Goal: Entertainment & Leisure: Consume media (video, audio)

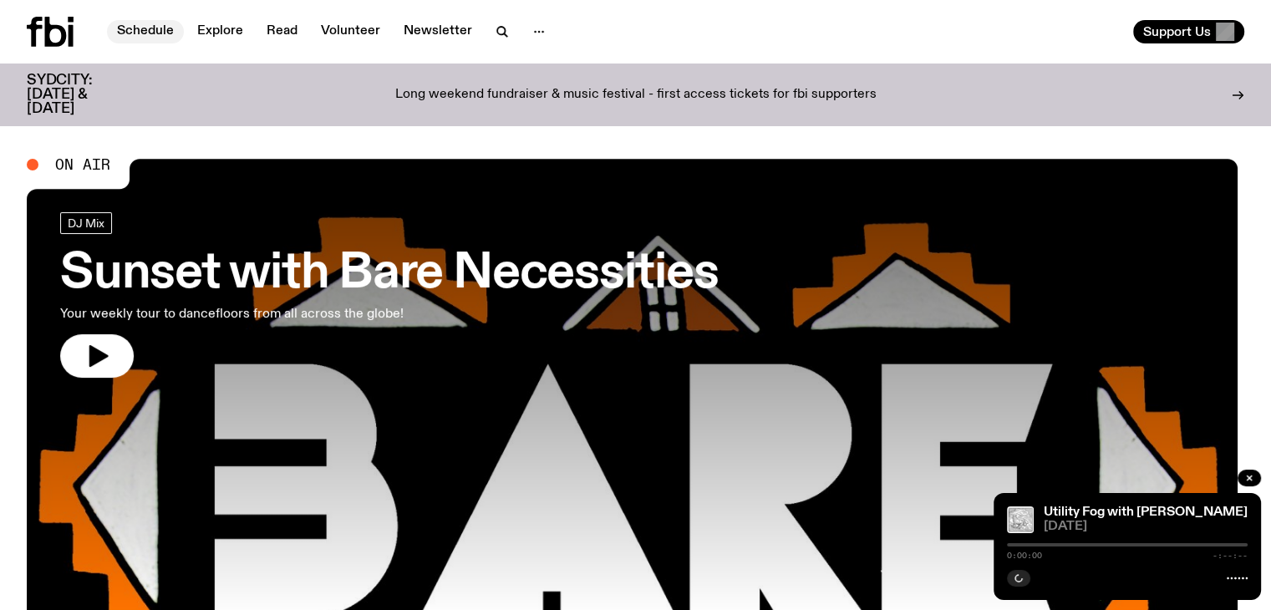
click at [165, 28] on link "Schedule" at bounding box center [145, 31] width 77 height 23
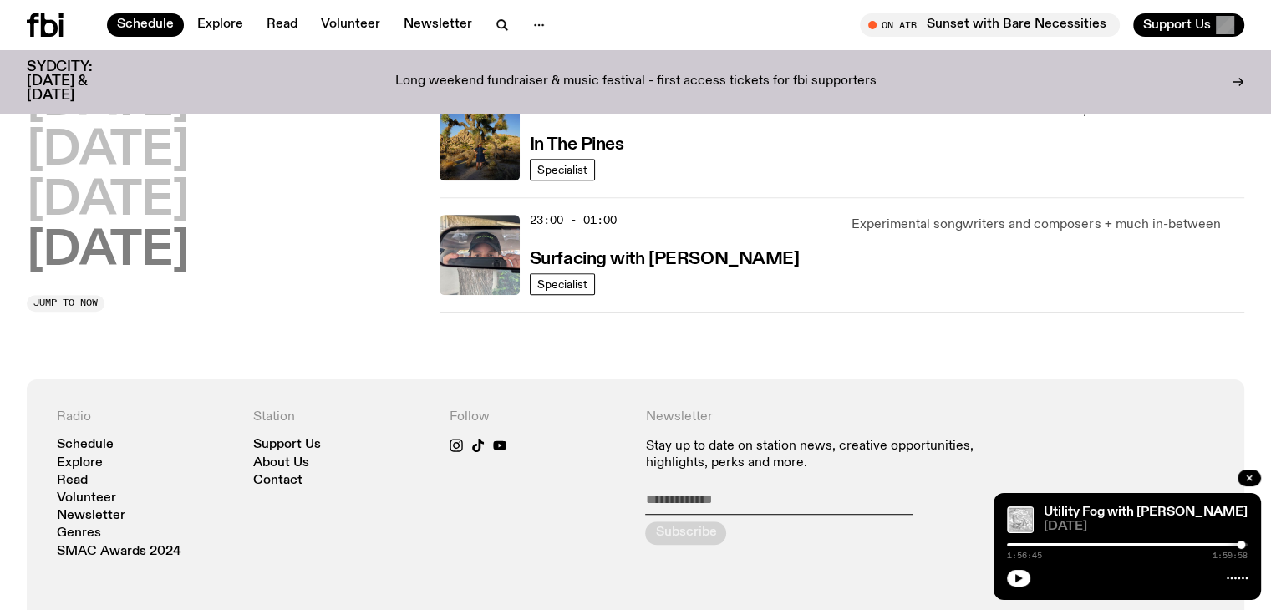
click at [133, 240] on h2 "[DATE]" at bounding box center [108, 251] width 162 height 47
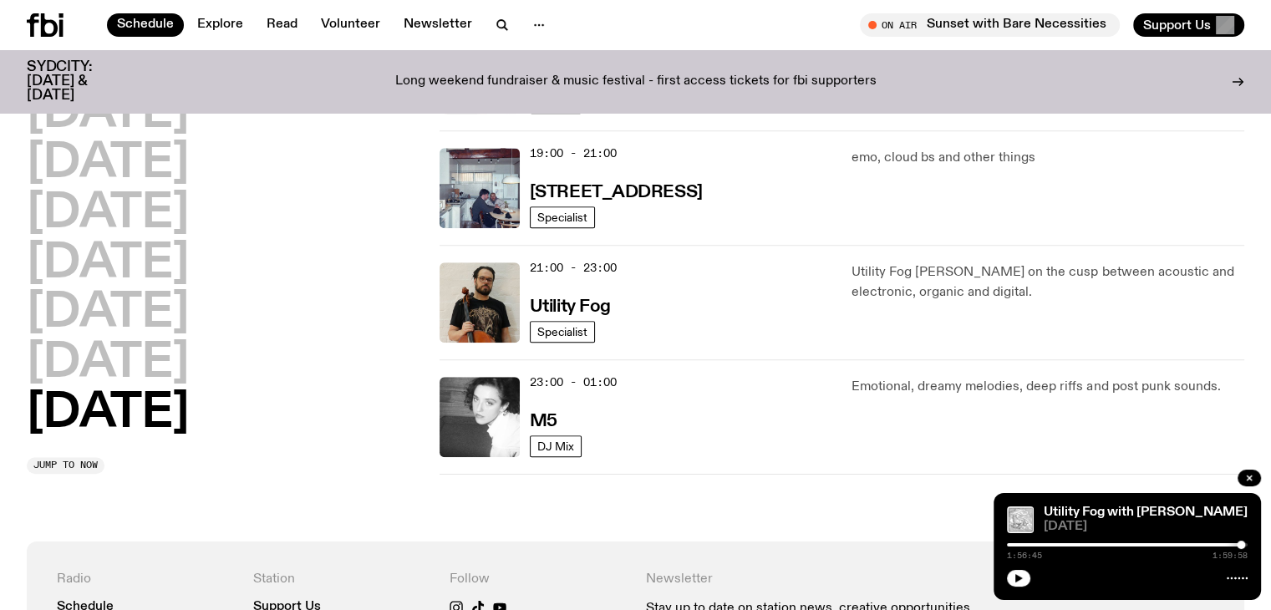
scroll to position [1158, 0]
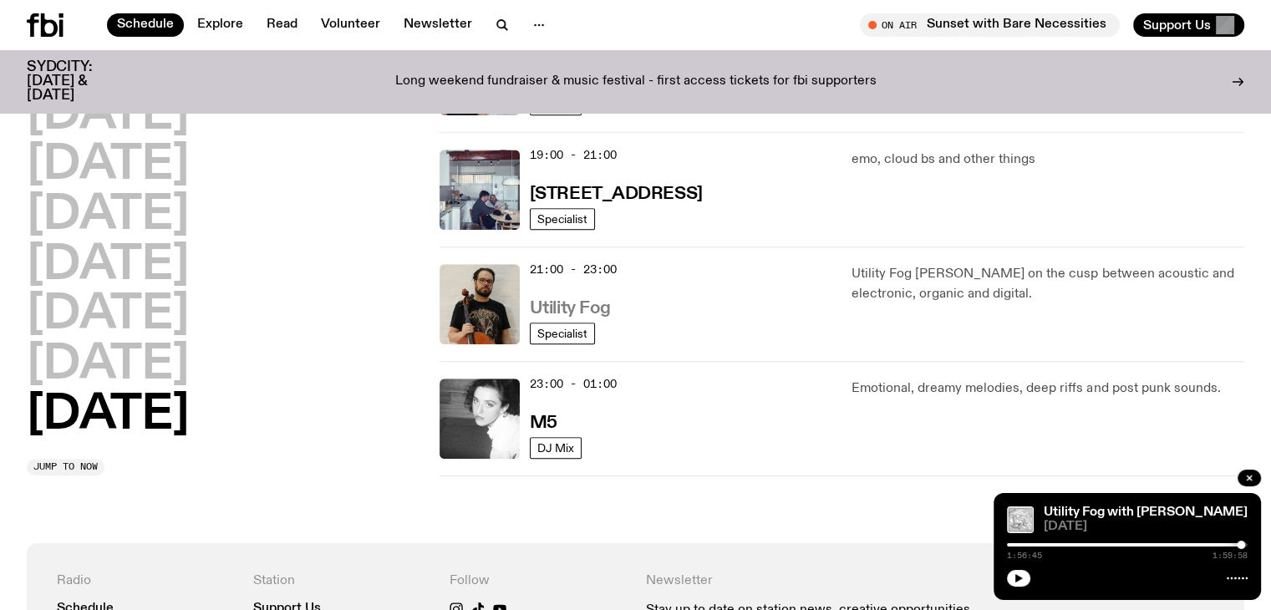
click at [592, 297] on link "Utility Fog" at bounding box center [570, 307] width 81 height 21
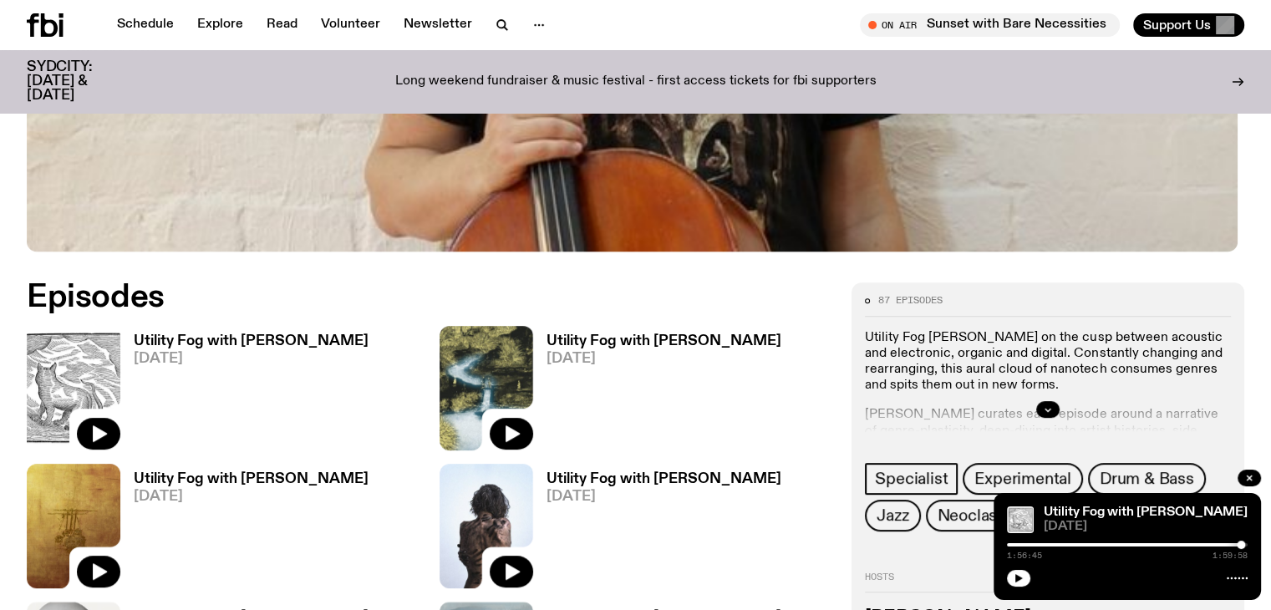
scroll to position [698, 0]
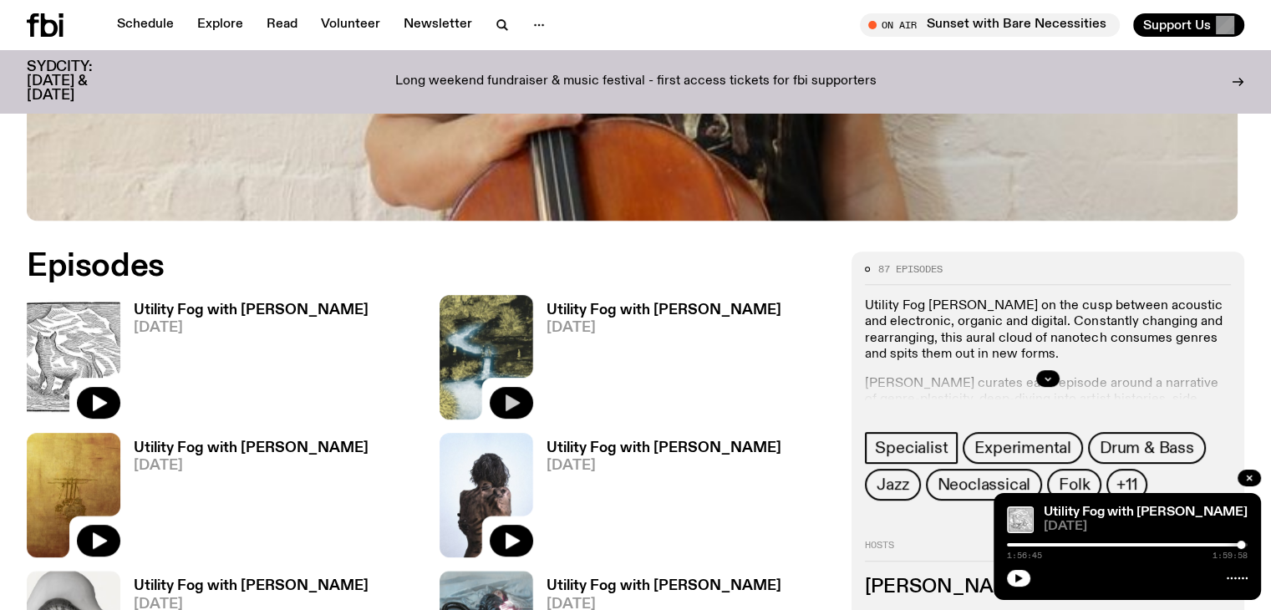
click at [501, 393] on icon "button" at bounding box center [511, 403] width 20 height 20
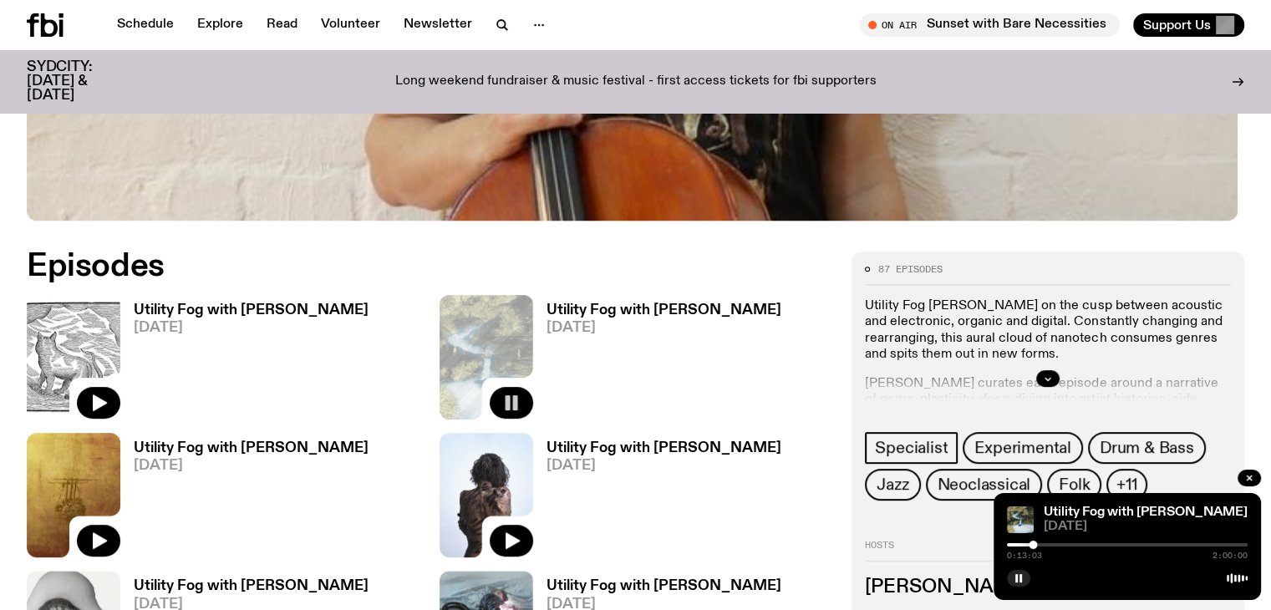
click at [1025, 579] on button "button" at bounding box center [1018, 578] width 23 height 17
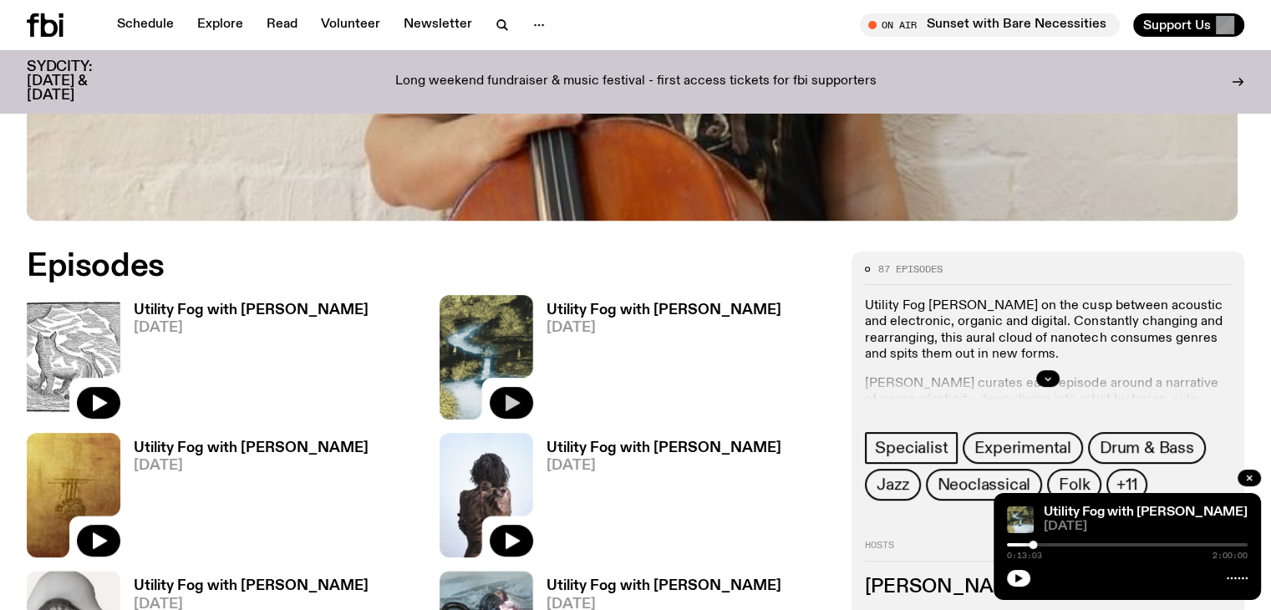
click at [1009, 572] on button "button" at bounding box center [1018, 578] width 23 height 17
